Goal: Task Accomplishment & Management: Use online tool/utility

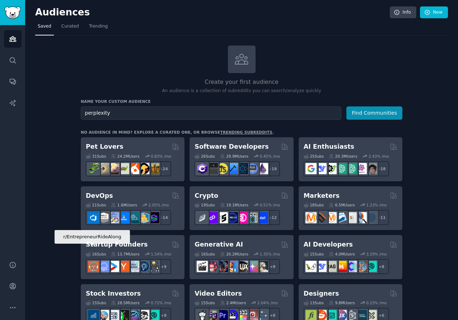
scroll to position [11, 0]
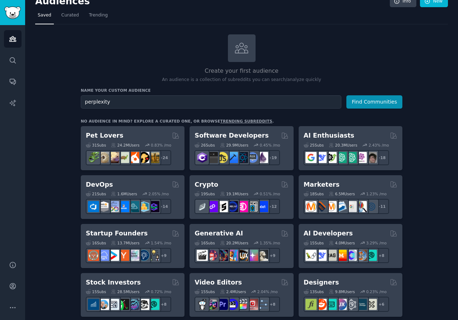
click at [138, 104] on input "perplexity" at bounding box center [211, 101] width 260 height 13
type input "twitter lists"
click at [346, 95] on button "Find Communities" at bounding box center [374, 101] width 56 height 13
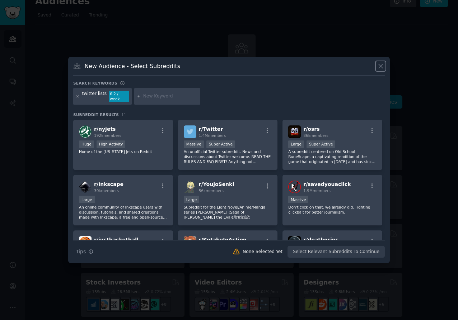
click at [377, 67] on icon at bounding box center [381, 66] width 8 height 8
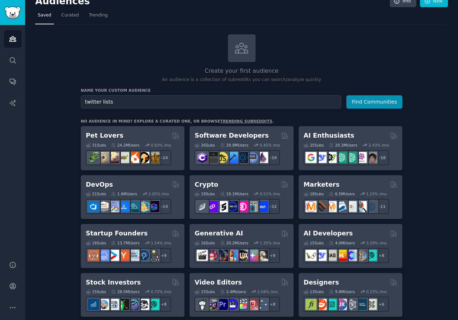
click at [349, 58] on div "Create your first audience An audience is a collection of subreddits you can se…" at bounding box center [241, 58] width 321 height 49
